Goal: Complete application form

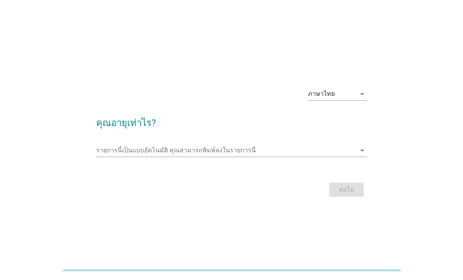
click at [221, 156] on input "รายการนี้เป็นแบบอัตโนมัติ คุณสามารถพิมพ์ลงในรายการนี้" at bounding box center [226, 150] width 260 height 13
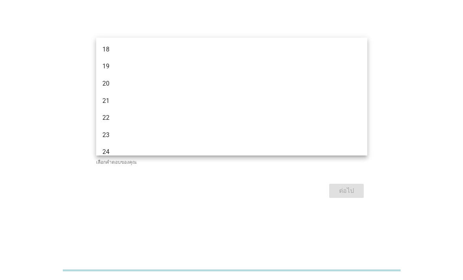
click at [156, 155] on input "รายการนี้เป็นแบบอัตโนมัติ คุณสามารถพิมพ์ลงในรายการนี้" at bounding box center [226, 148] width 260 height 13
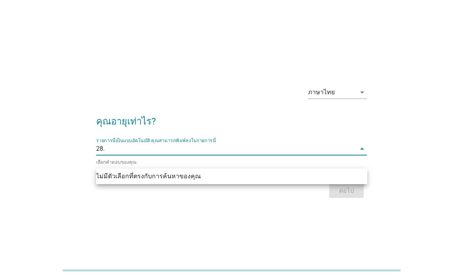
type input "28."
click at [343, 200] on div "ต่อไป" at bounding box center [231, 190] width 271 height 19
type input ".."
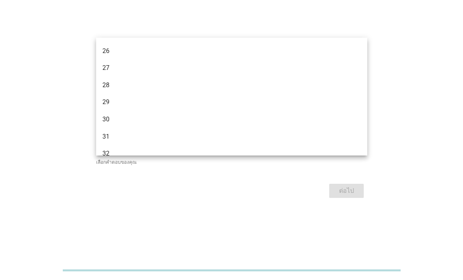
scroll to position [135, 0]
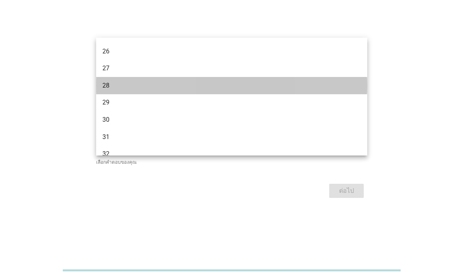
click at [117, 87] on div "28" at bounding box center [220, 85] width 237 height 9
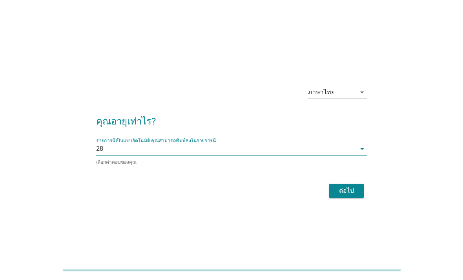
click at [351, 195] on div "ต่อไป" at bounding box center [346, 190] width 22 height 9
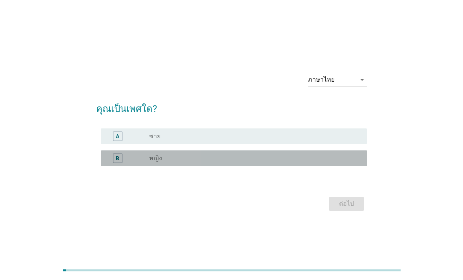
click at [134, 163] on div "B" at bounding box center [128, 157] width 42 height 9
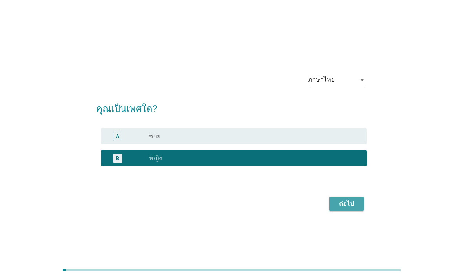
click at [341, 208] on div "ต่อไป" at bounding box center [346, 203] width 22 height 9
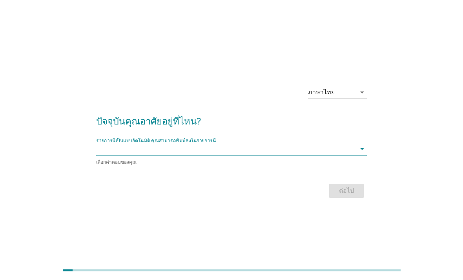
type input "."
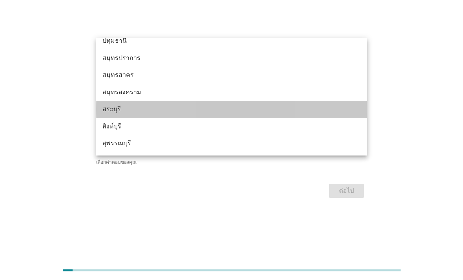
scroll to position [759, 0]
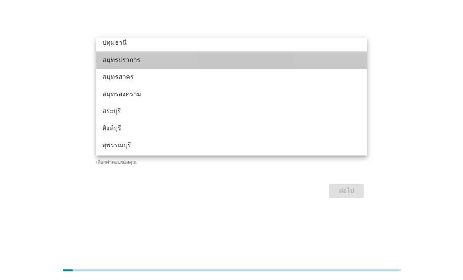
click at [156, 61] on div "สมุทรปราการ" at bounding box center [220, 59] width 237 height 9
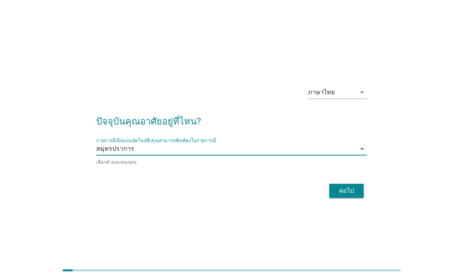
click at [346, 195] on div "ต่อไป" at bounding box center [346, 190] width 22 height 9
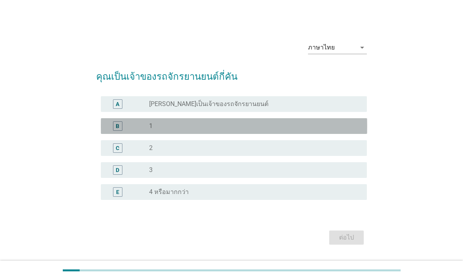
click at [216, 130] on div "radio_button_unchecked 1" at bounding box center [251, 126] width 205 height 8
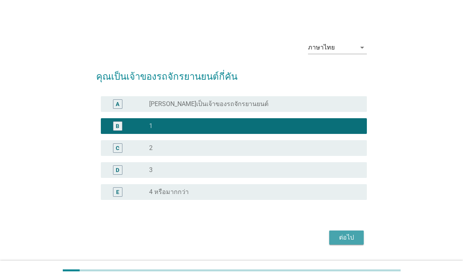
click at [339, 242] on div "ต่อไป" at bounding box center [346, 236] width 22 height 9
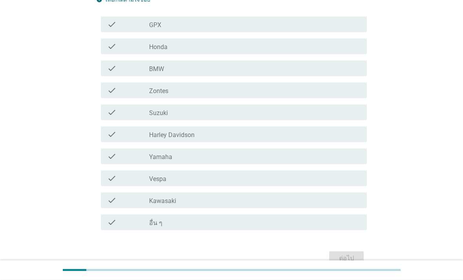
scroll to position [105, 0]
click at [213, 161] on div "check check_box_outline_blank Yamaha" at bounding box center [234, 156] width 266 height 16
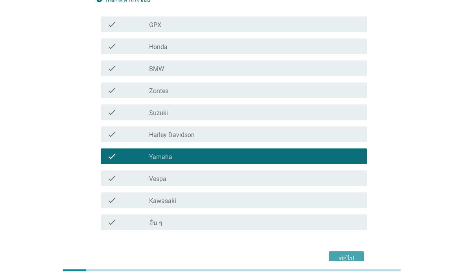
click at [354, 258] on div "ต่อไป" at bounding box center [346, 257] width 22 height 9
